Goal: Information Seeking & Learning: Learn about a topic

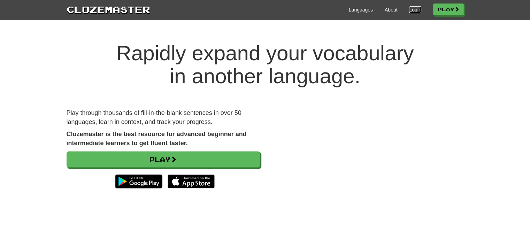
click at [409, 7] on link "Login" at bounding box center [415, 9] width 12 height 7
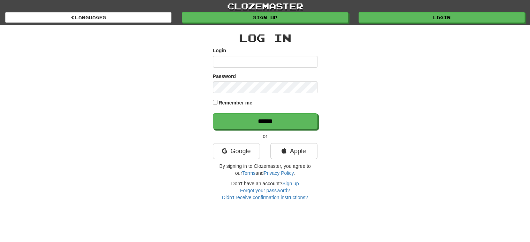
click at [244, 62] on input "Login" at bounding box center [265, 62] width 105 height 12
click at [227, 62] on input "Login" at bounding box center [265, 62] width 105 height 12
type input "**********"
click at [213, 113] on input "******" at bounding box center [265, 121] width 105 height 16
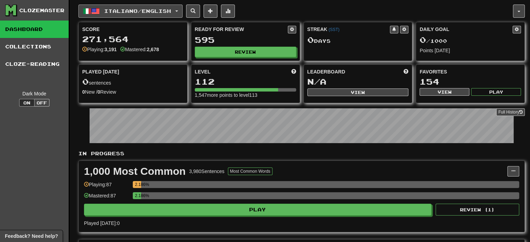
click at [177, 9] on button "Italiano / English" at bounding box center [130, 11] width 104 height 13
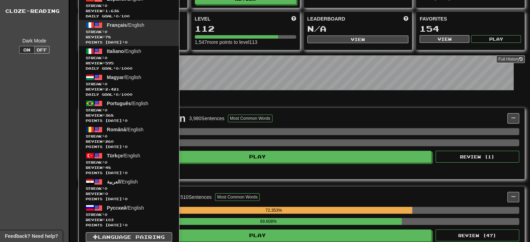
scroll to position [53, 0]
click at [159, 33] on span "Streak: 0" at bounding box center [129, 31] width 86 height 5
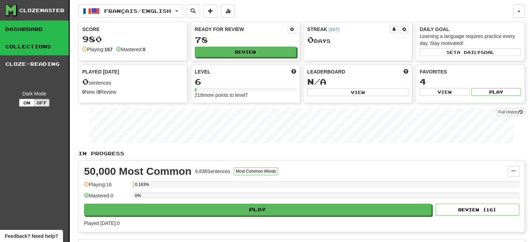
click at [49, 53] on link "Collections" at bounding box center [34, 46] width 69 height 17
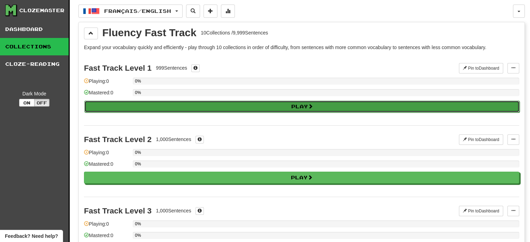
drag, startPoint x: 158, startPoint y: 104, endPoint x: 139, endPoint y: 106, distance: 19.7
click at [139, 106] on button "Play" at bounding box center [301, 107] width 435 height 12
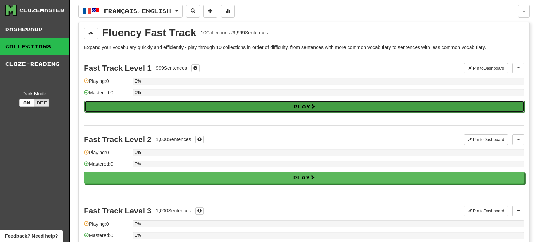
select select "**"
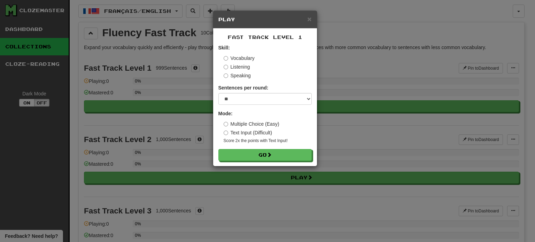
click at [244, 134] on label "Text Input (Difficult)" at bounding box center [248, 132] width 49 height 7
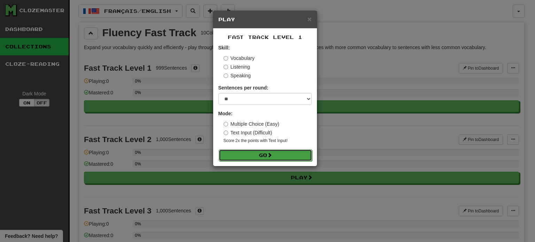
click at [245, 152] on button "Go" at bounding box center [265, 155] width 93 height 12
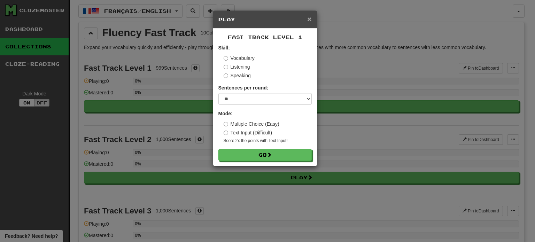
click at [308, 19] on span "×" at bounding box center [309, 19] width 4 height 8
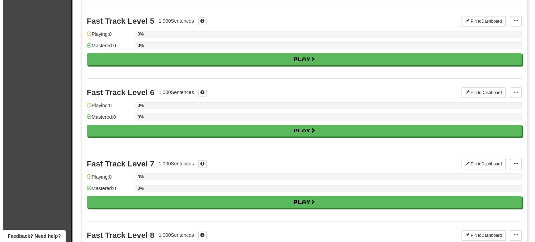
scroll to position [333, 0]
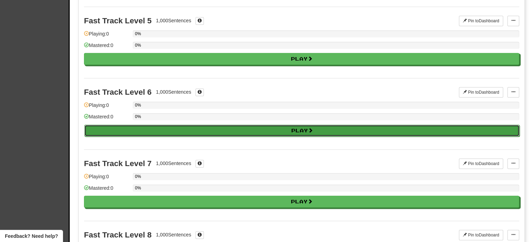
click at [191, 130] on button "Play" at bounding box center [301, 131] width 435 height 12
select select "**"
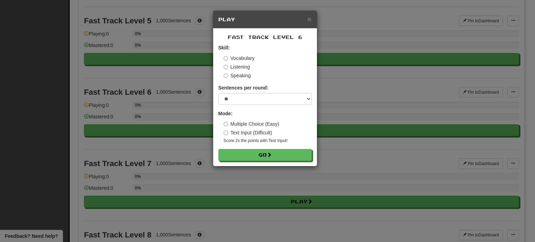
click at [249, 127] on label "Multiple Choice (Easy)" at bounding box center [252, 124] width 56 height 7
click at [244, 132] on label "Text Input (Difficult)" at bounding box center [248, 132] width 49 height 7
drag, startPoint x: 238, startPoint y: 156, endPoint x: 249, endPoint y: 39, distance: 117.6
click at [249, 39] on div "Fast Track Level 6 Skill: Vocabulary Listening Speaking Sentences per round: * …" at bounding box center [265, 98] width 104 height 138
click at [238, 67] on label "Listening" at bounding box center [237, 66] width 26 height 7
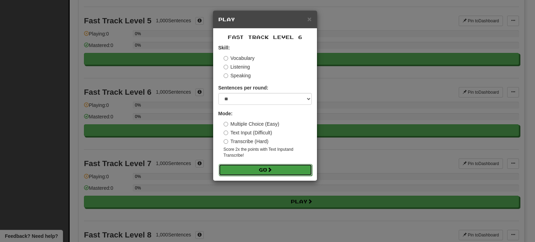
click at [240, 171] on button "Go" at bounding box center [265, 170] width 93 height 12
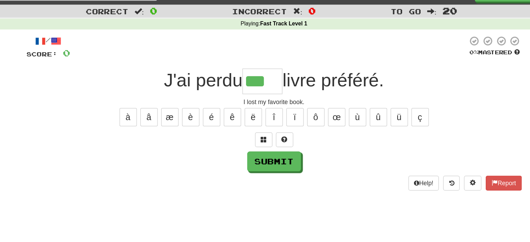
type input "***"
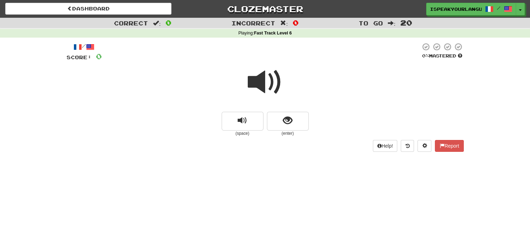
click at [267, 86] on span at bounding box center [265, 82] width 35 height 35
click at [265, 86] on span at bounding box center [265, 82] width 35 height 35
click at [261, 79] on span at bounding box center [265, 82] width 35 height 35
drag, startPoint x: 298, startPoint y: 119, endPoint x: 287, endPoint y: 114, distance: 11.8
click at [287, 114] on button "show sentence" at bounding box center [288, 121] width 42 height 19
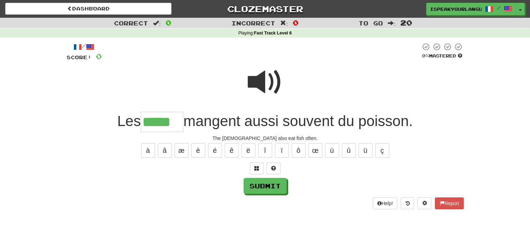
click at [263, 195] on div "/ Score: 0 0 % Mastered Les ***** mangent aussi souvent du poisson. The Greeks …" at bounding box center [265, 126] width 397 height 167
click at [263, 189] on button "Submit" at bounding box center [265, 186] width 43 height 16
type input "*****"
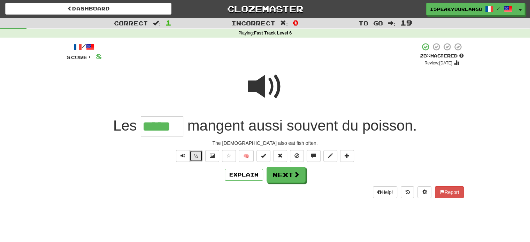
click at [196, 154] on button "½" at bounding box center [196, 156] width 13 height 12
click at [287, 177] on button "Next" at bounding box center [286, 175] width 39 height 16
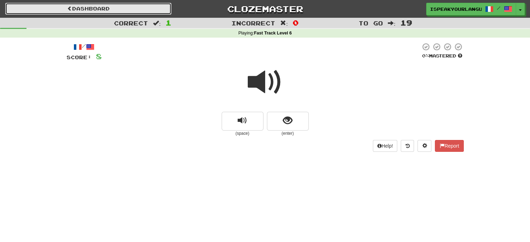
click at [78, 3] on link "Dashboard" at bounding box center [88, 9] width 166 height 12
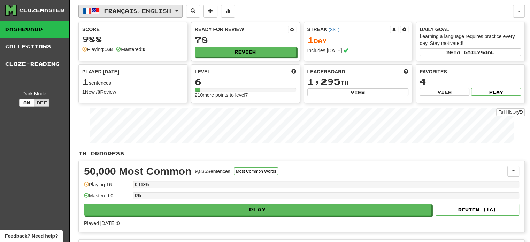
click at [95, 11] on span "button" at bounding box center [95, 11] width 8 height 8
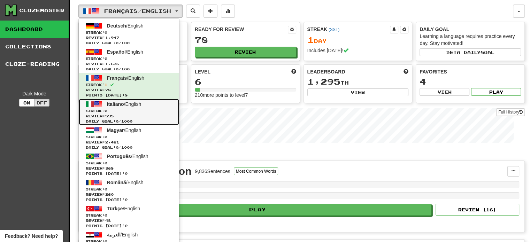
click at [141, 111] on span "Streak: 0" at bounding box center [129, 110] width 86 height 5
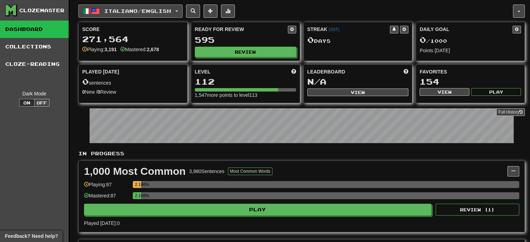
click at [162, 15] on button "Italiano / English" at bounding box center [130, 11] width 104 height 13
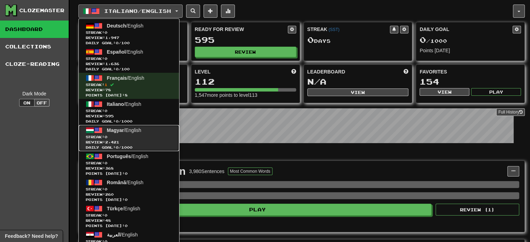
click at [141, 132] on span "Magyar / English" at bounding box center [124, 131] width 34 height 6
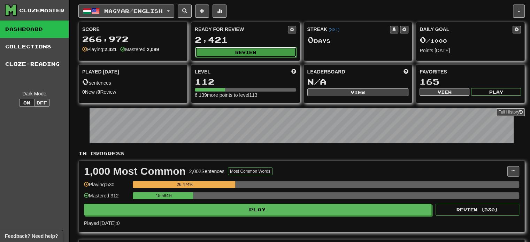
click at [226, 53] on button "Review" at bounding box center [245, 52] width 101 height 10
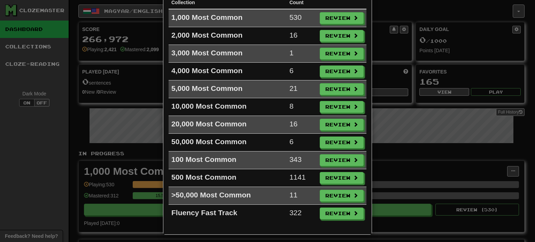
scroll to position [54, 0]
click at [335, 160] on button "Review" at bounding box center [342, 161] width 44 height 12
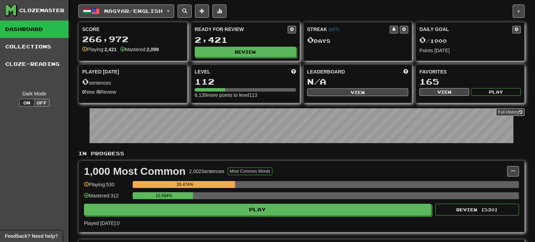
select select "**"
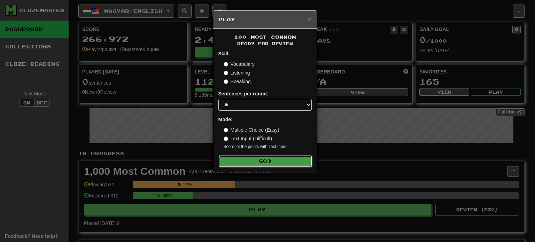
click at [263, 159] on button "Go" at bounding box center [265, 161] width 93 height 12
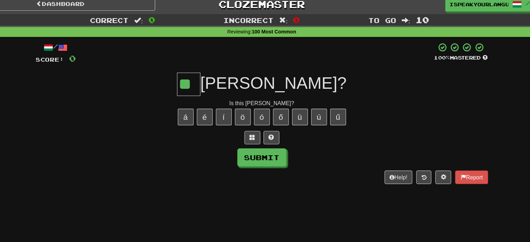
type input "**"
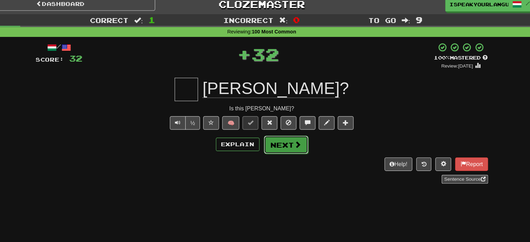
click at [288, 136] on button "Next" at bounding box center [286, 132] width 39 height 16
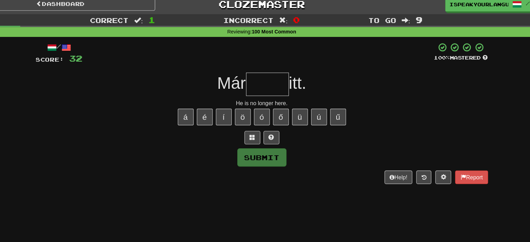
click at [288, 136] on div "Submit" at bounding box center [265, 144] width 397 height 16
click at [279, 86] on input "text" at bounding box center [270, 79] width 38 height 21
type input "*"
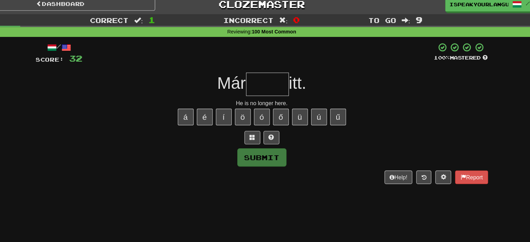
type input "*"
click at [271, 126] on span at bounding box center [273, 125] width 5 height 5
type input "*"
click at [264, 126] on button at bounding box center [257, 126] width 14 height 12
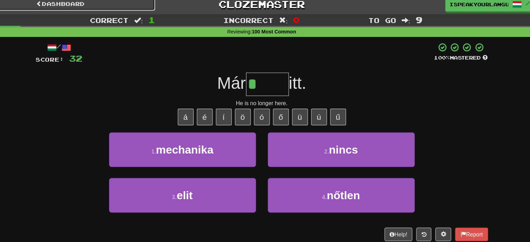
click at [140, 10] on link "Dashboard" at bounding box center [88, 9] width 166 height 12
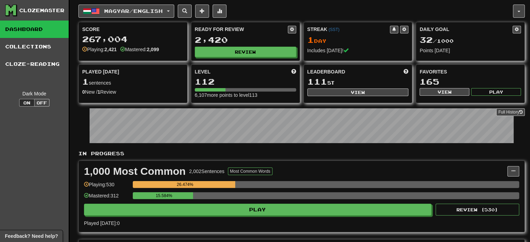
click at [123, 18] on div "Magyar / English Deutsch / English Streak: 0 Review: 1,947 Daily Goal: 0 / 100 …" at bounding box center [301, 215] width 446 height 430
click at [123, 14] on span "Magyar / English" at bounding box center [133, 11] width 59 height 6
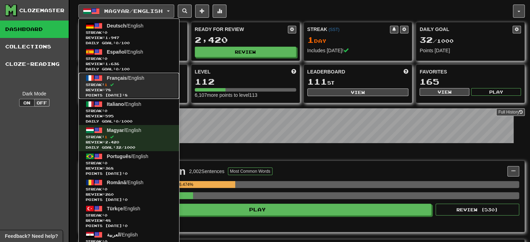
click at [139, 86] on span "Streak: 1" at bounding box center [129, 84] width 86 height 5
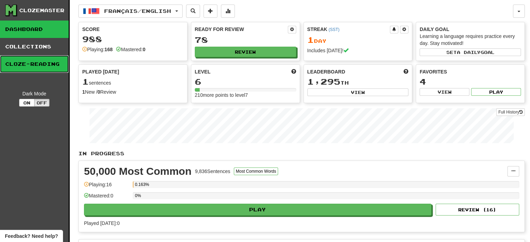
click at [44, 62] on link "Cloze-Reading" at bounding box center [34, 63] width 69 height 17
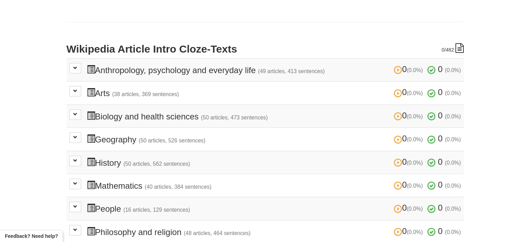
scroll to position [232, 0]
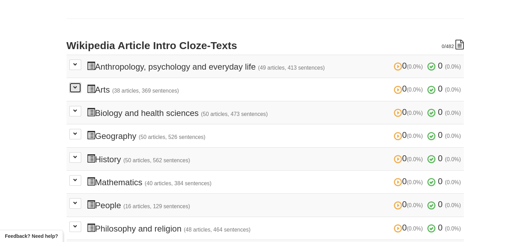
click at [76, 86] on span at bounding box center [75, 87] width 4 height 4
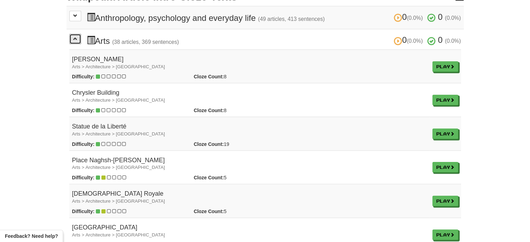
scroll to position [299, 0]
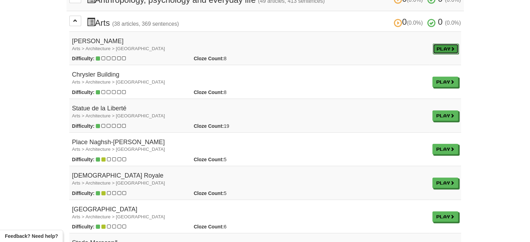
click at [443, 44] on link "Play" at bounding box center [446, 49] width 26 height 10
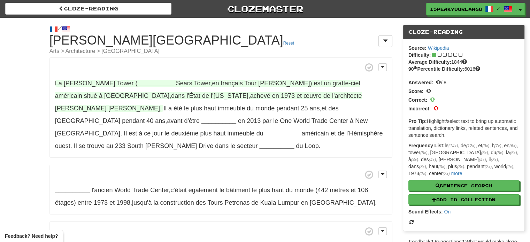
scroll to position [53, 0]
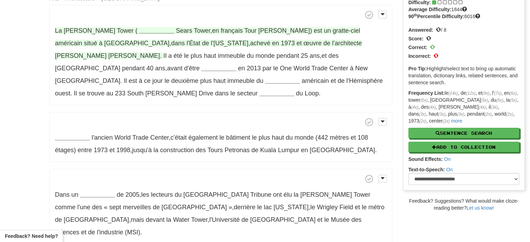
click at [139, 32] on strong "__________" at bounding box center [156, 30] width 35 height 7
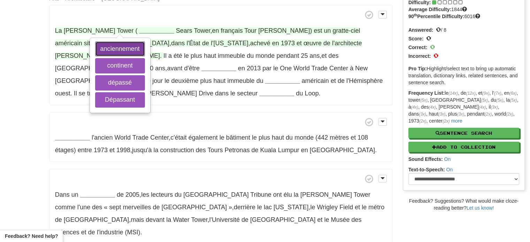
click at [130, 52] on button "anciennement" at bounding box center [120, 48] width 50 height 15
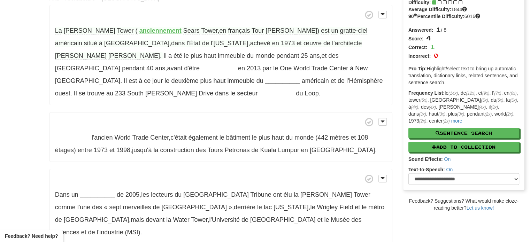
scroll to position [0, 0]
